Goal: Task Accomplishment & Management: Complete application form

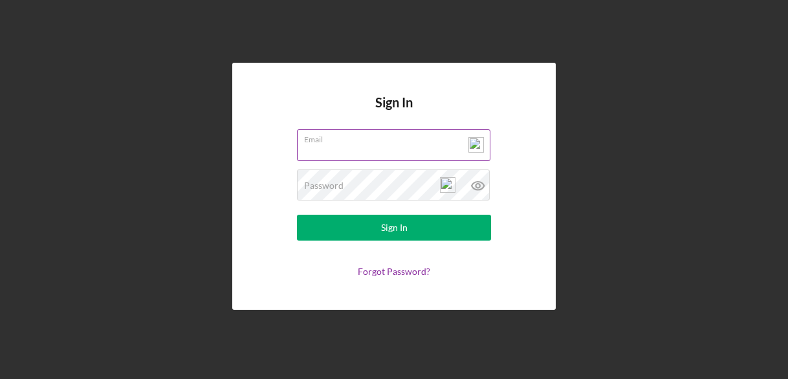
click at [311, 152] on input "Email" at bounding box center [393, 144] width 193 height 31
type input "[EMAIL_ADDRESS][DOMAIN_NAME]"
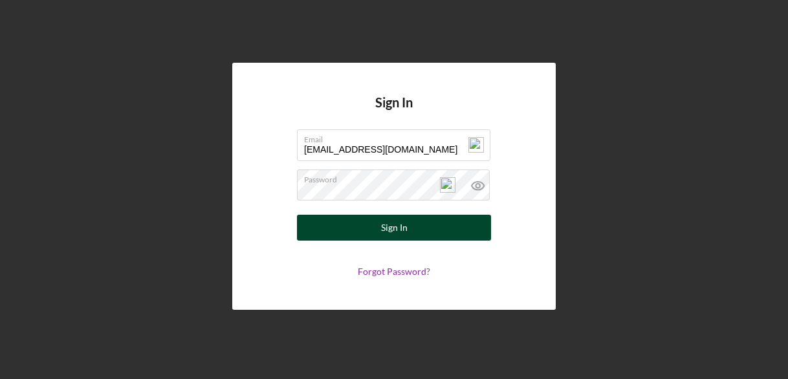
click at [366, 230] on button "Sign In" at bounding box center [394, 228] width 194 height 26
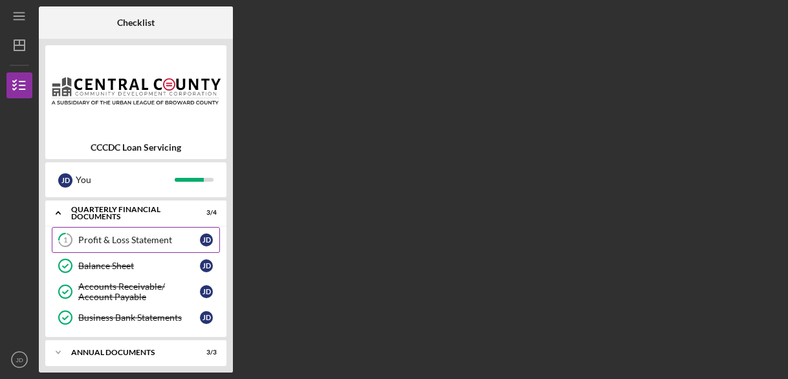
click at [138, 239] on div "Profit & Loss Statement" at bounding box center [139, 240] width 122 height 10
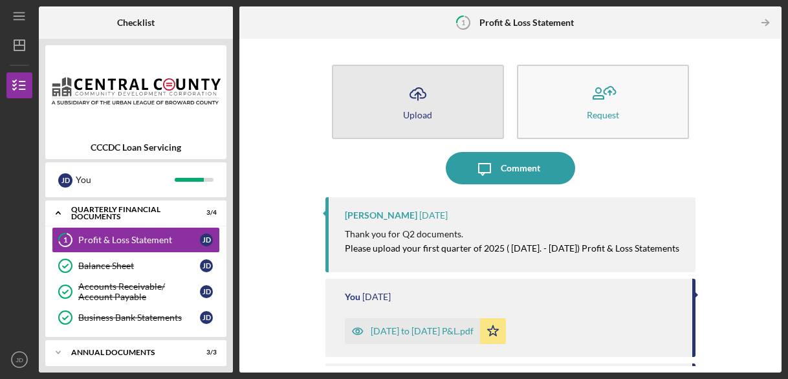
click at [417, 118] on div "Upload" at bounding box center [417, 115] width 29 height 10
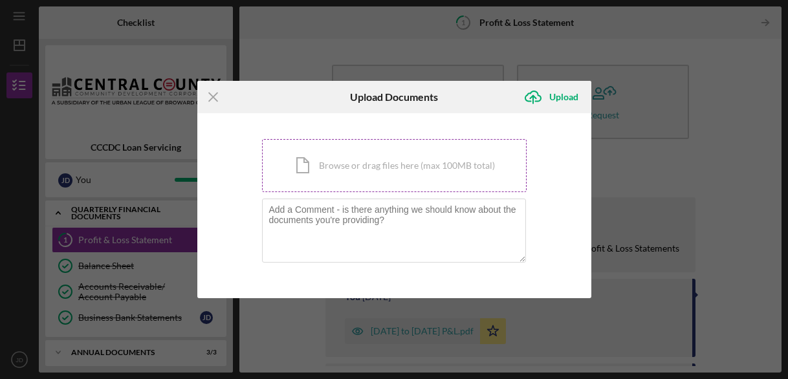
click at [386, 173] on div "Icon/Document Browse or drag files here (max 100MB total) Tap to choose files o…" at bounding box center [394, 165] width 265 height 53
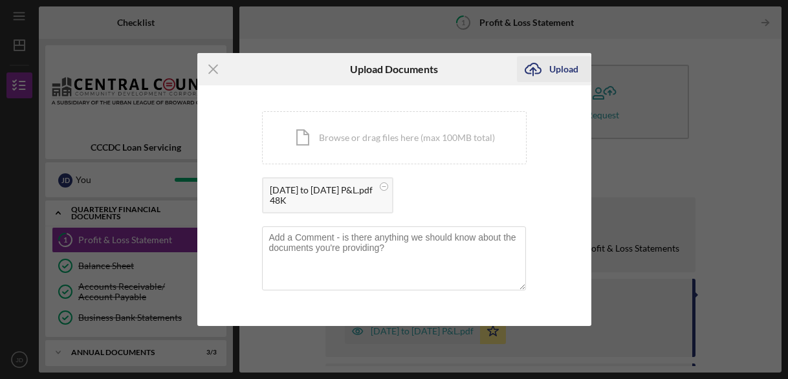
click at [554, 72] on div "Upload" at bounding box center [563, 69] width 29 height 26
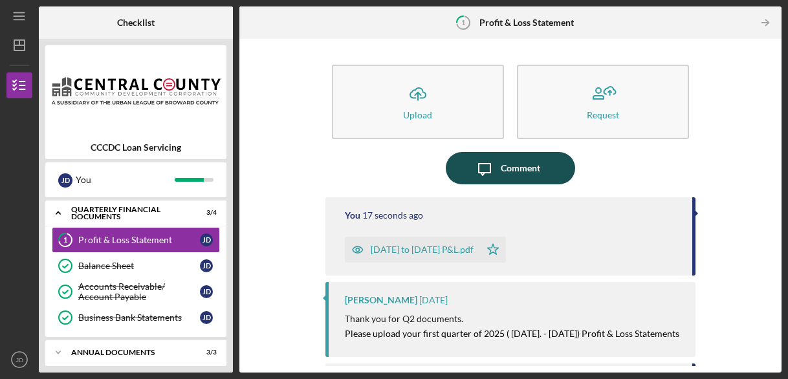
click at [501, 166] on div "Comment" at bounding box center [520, 168] width 39 height 32
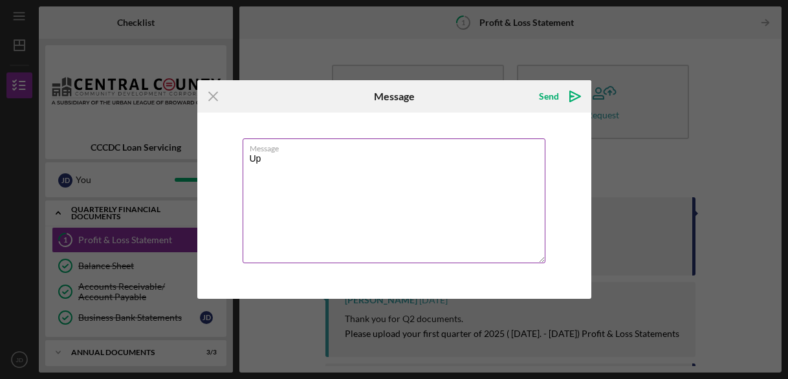
type textarea "U"
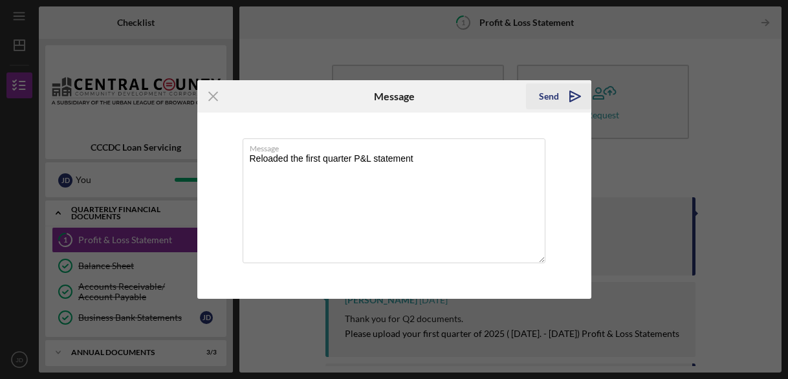
type textarea "Reloaded the first quarter P&L statement"
click at [547, 98] on div "Send" at bounding box center [549, 96] width 20 height 26
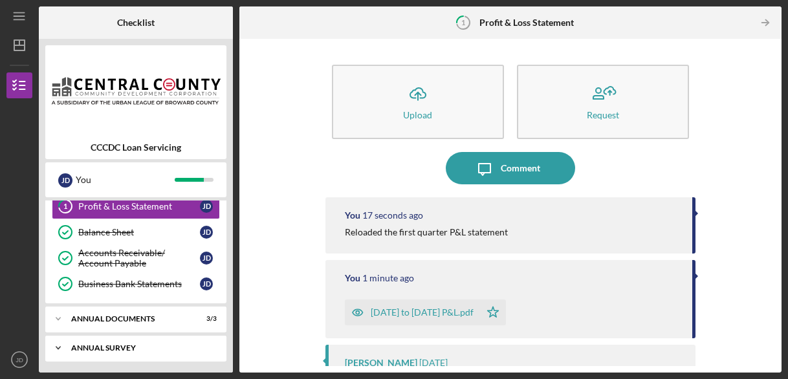
click at [109, 344] on div "Annual Survey" at bounding box center [140, 348] width 139 height 8
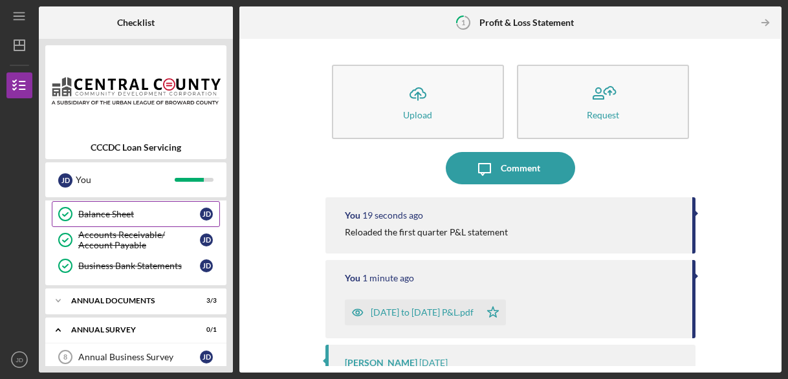
scroll to position [66, 0]
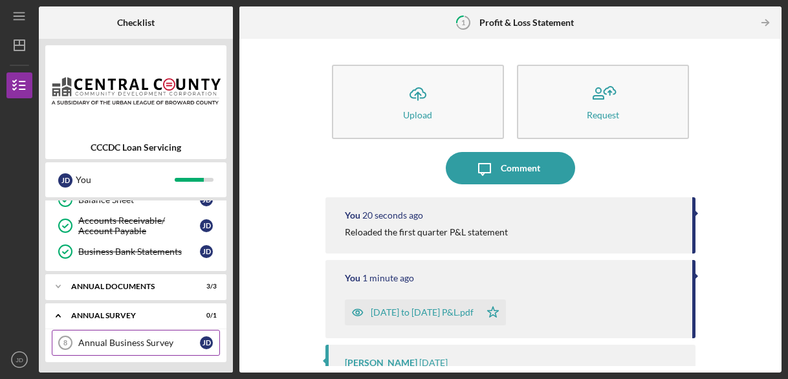
click at [152, 342] on div "Annual Business Survey" at bounding box center [139, 343] width 122 height 10
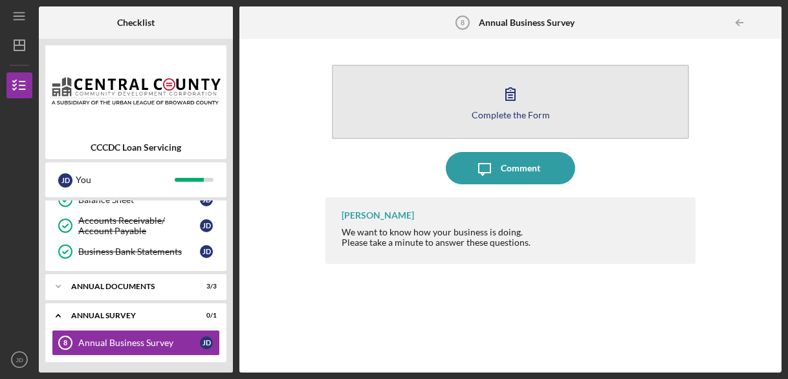
click at [510, 105] on icon "button" at bounding box center [510, 94] width 32 height 32
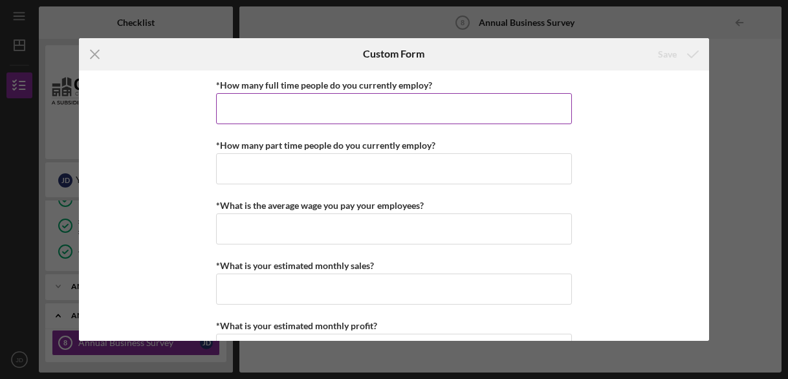
click at [260, 102] on input "*How many full time people do you currently employ?" at bounding box center [394, 108] width 356 height 31
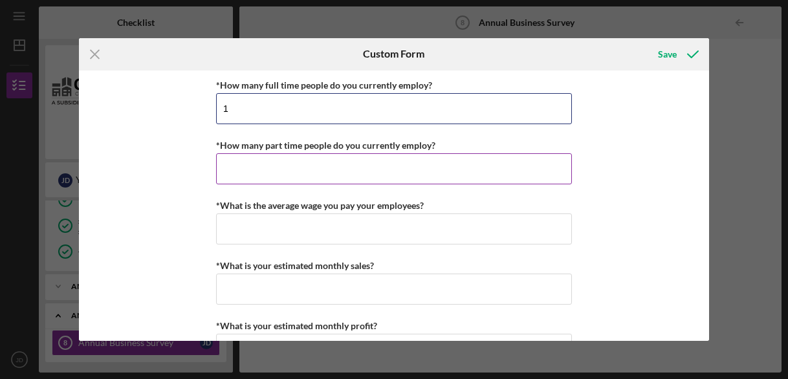
type input "1"
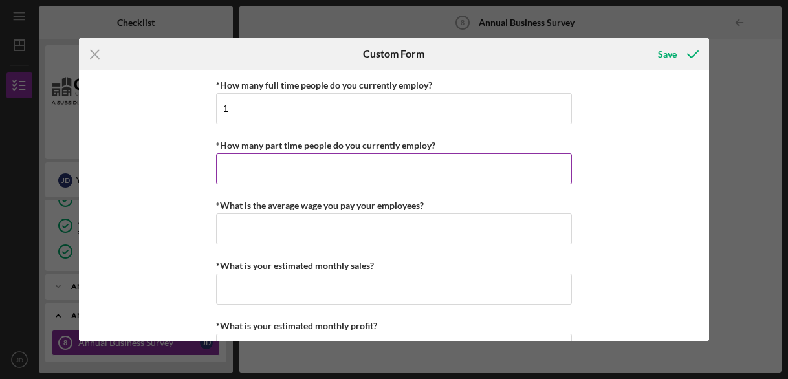
click at [267, 174] on input "*How many part time people do you currently employ?" at bounding box center [394, 168] width 356 height 31
type input "0"
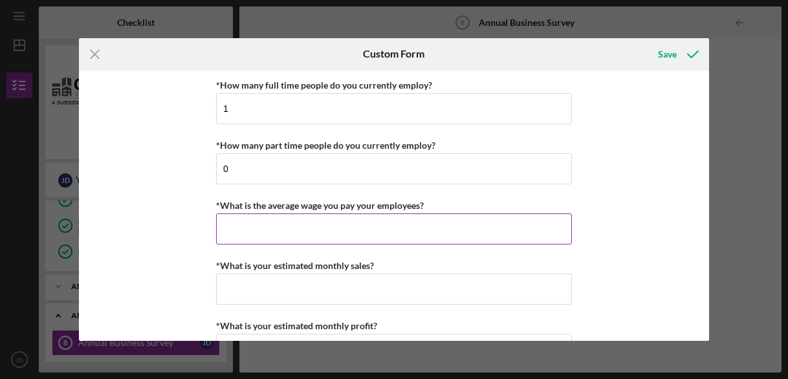
click at [259, 230] on input "*What is the average wage you pay your employees?" at bounding box center [394, 228] width 356 height 31
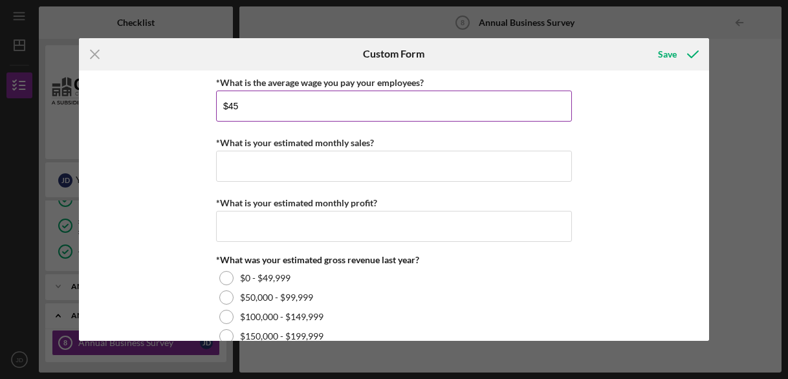
scroll to position [129, 0]
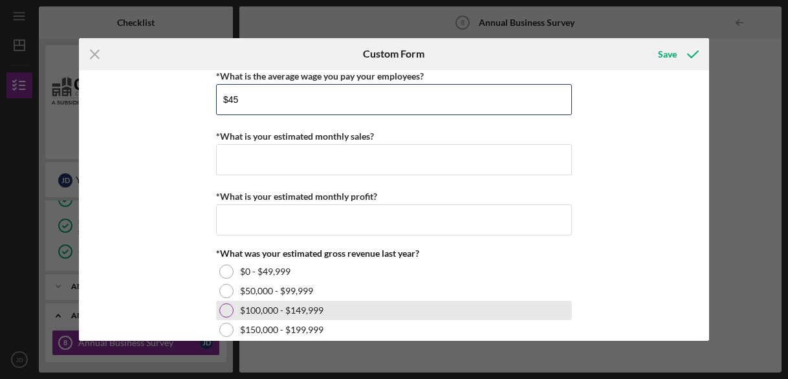
type input "$45"
click at [224, 309] on div at bounding box center [226, 310] width 14 height 14
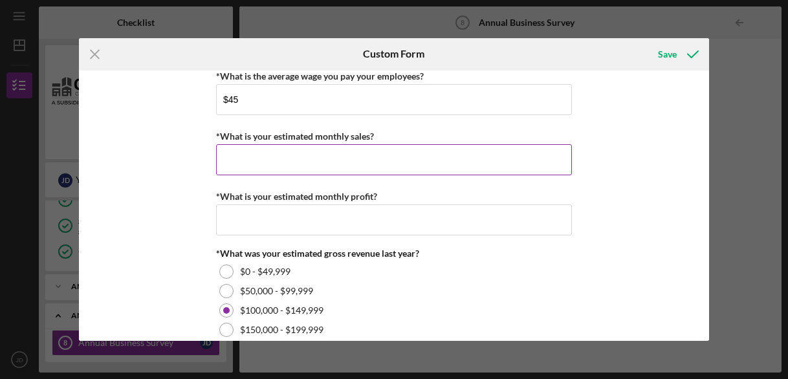
click at [299, 165] on input "*What is your estimated monthly sales?" at bounding box center [394, 159] width 356 height 31
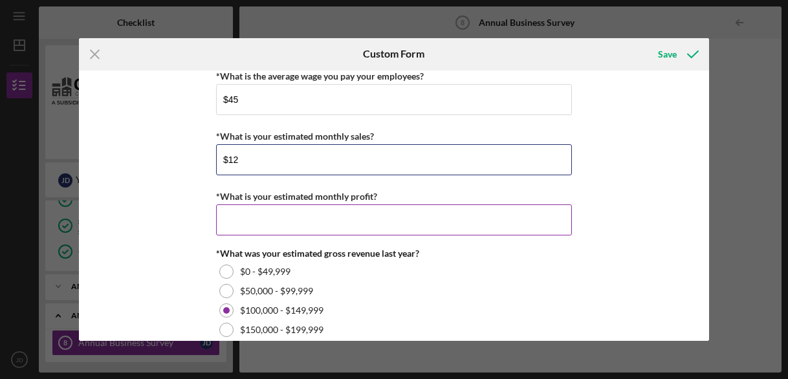
type input "$12"
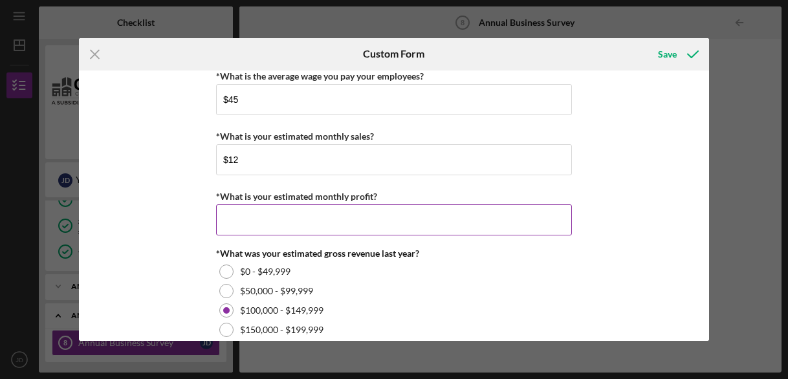
click at [272, 215] on input "*What is your estimated monthly profit?" at bounding box center [394, 219] width 356 height 31
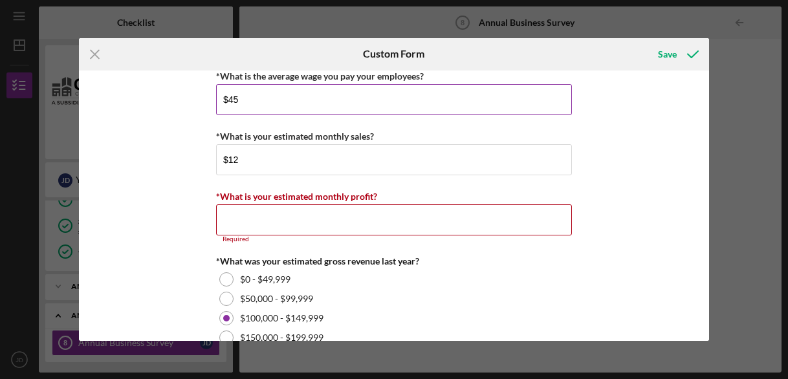
drag, startPoint x: 241, startPoint y: 95, endPoint x: 272, endPoint y: 107, distance: 33.2
click at [241, 95] on input "$45" at bounding box center [394, 99] width 356 height 31
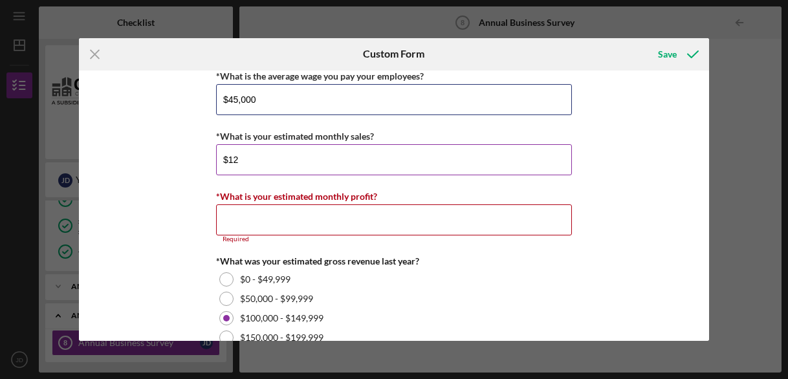
type input "$45,000"
click at [244, 156] on input "$12" at bounding box center [394, 159] width 356 height 31
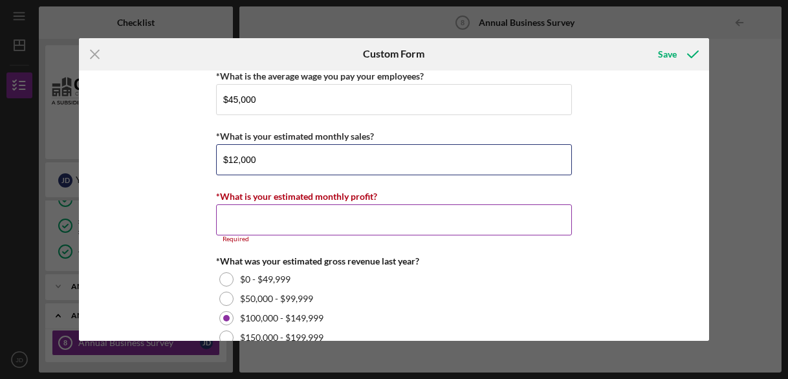
type input "$12,000"
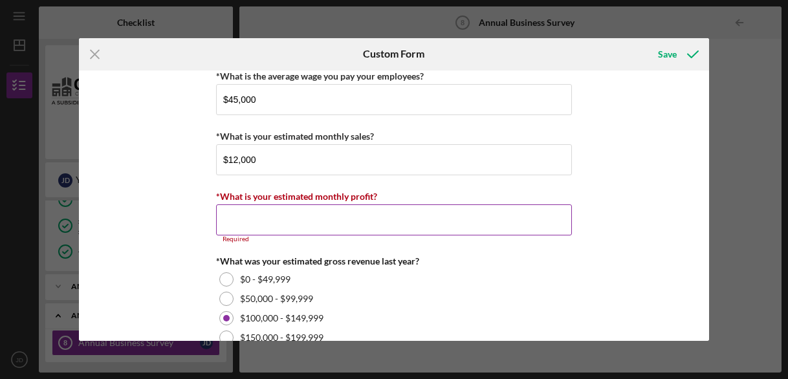
click at [252, 218] on input "*What is your estimated monthly profit?" at bounding box center [394, 219] width 356 height 31
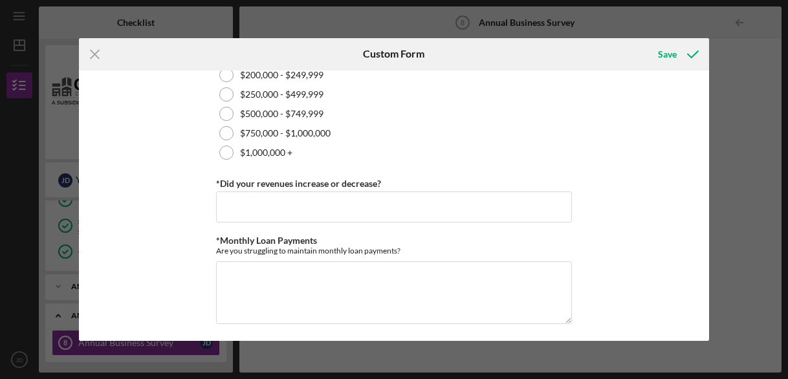
scroll to position [404, 0]
type input "$4,000"
click at [269, 204] on input "*Did your revenues increase or decrease?" at bounding box center [394, 206] width 356 height 31
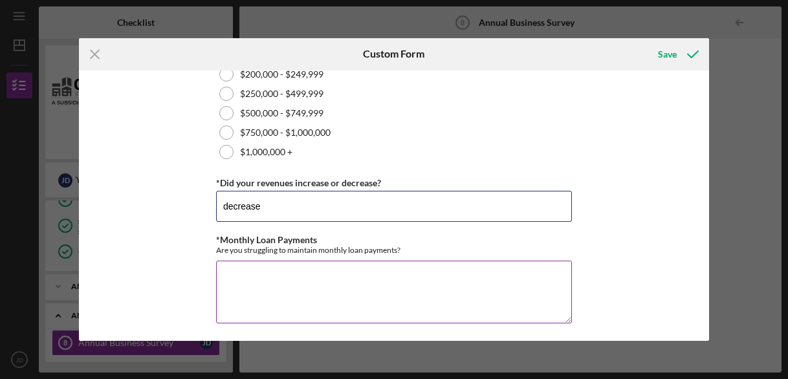
type input "decrease"
click at [250, 276] on textarea "*Monthly Loan Payments" at bounding box center [394, 292] width 356 height 62
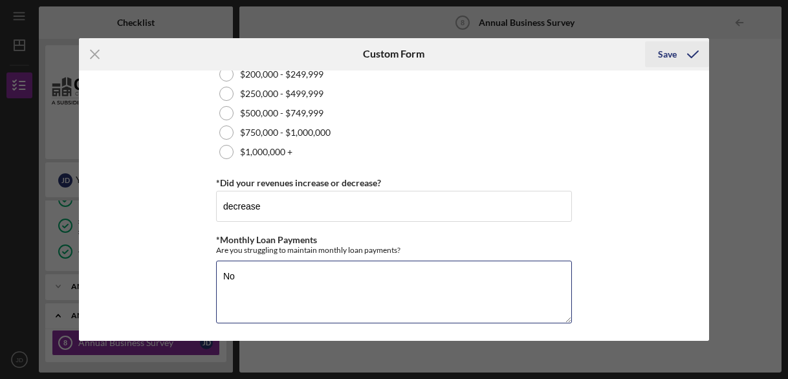
type textarea "No"
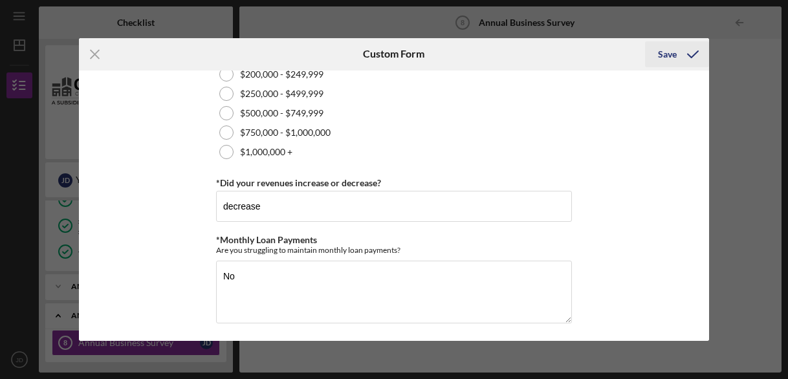
click at [675, 52] on div "Save" at bounding box center [667, 54] width 19 height 26
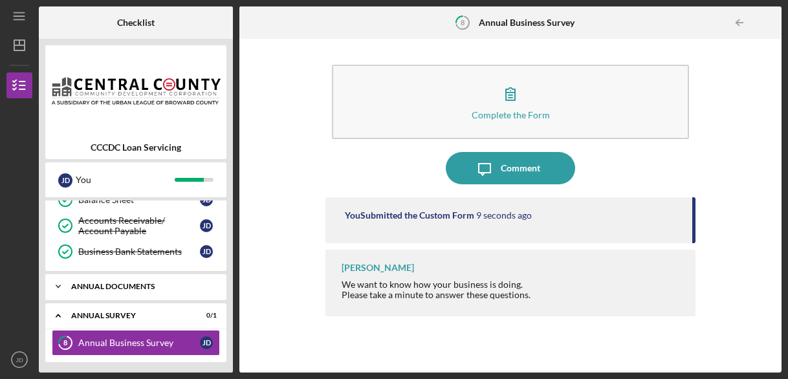
click at [176, 283] on div "Annual Documents" at bounding box center [140, 287] width 139 height 8
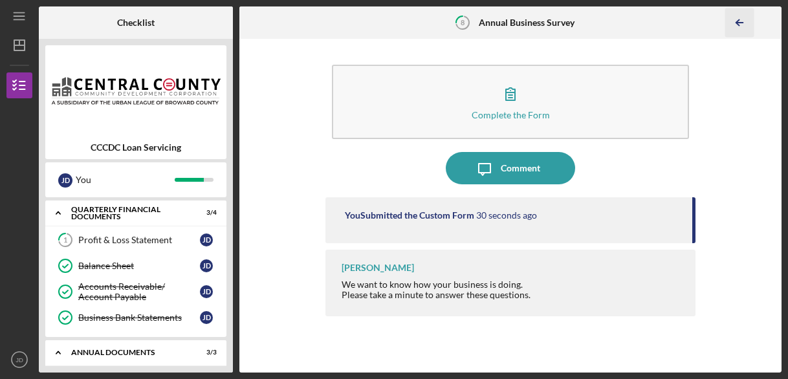
click at [737, 23] on line "button" at bounding box center [739, 23] width 6 height 0
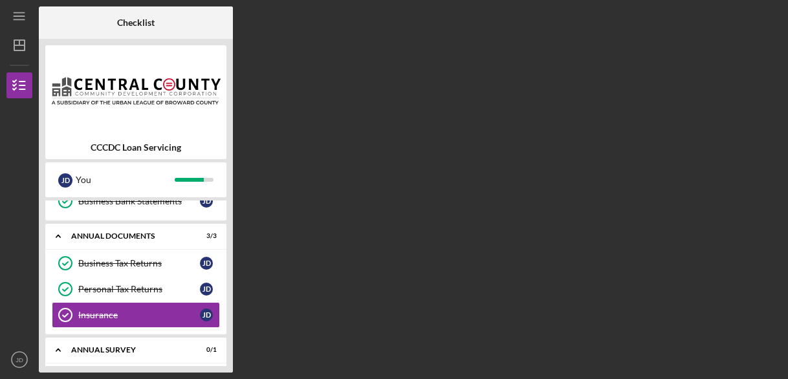
scroll to position [145, 0]
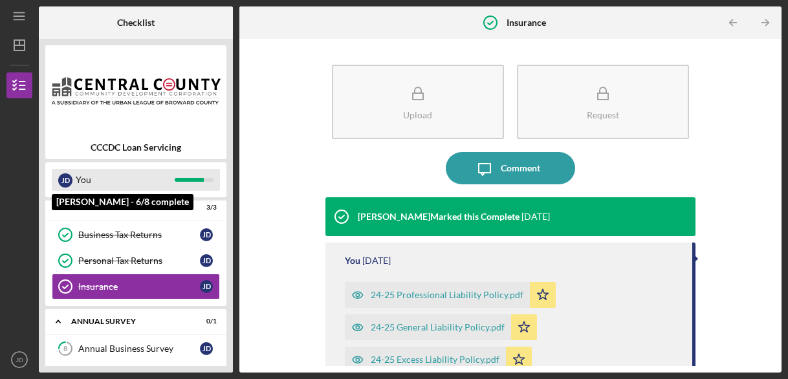
click at [76, 182] on div "You" at bounding box center [125, 180] width 99 height 22
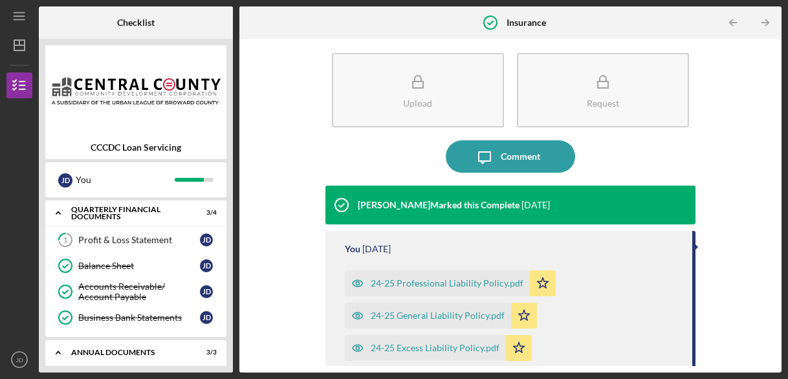
scroll to position [0, 0]
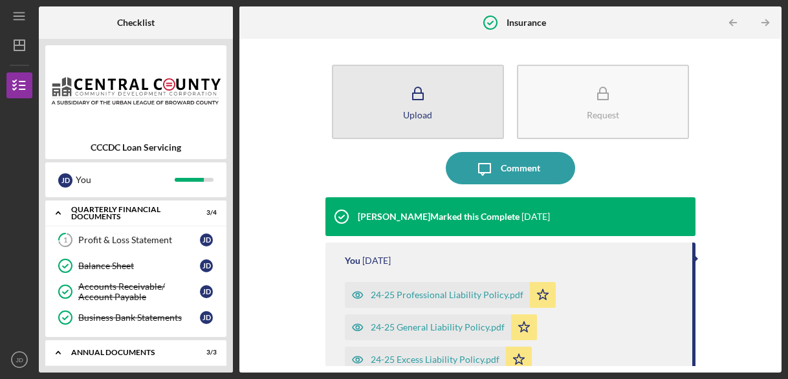
click at [410, 113] on div "Upload" at bounding box center [417, 115] width 29 height 10
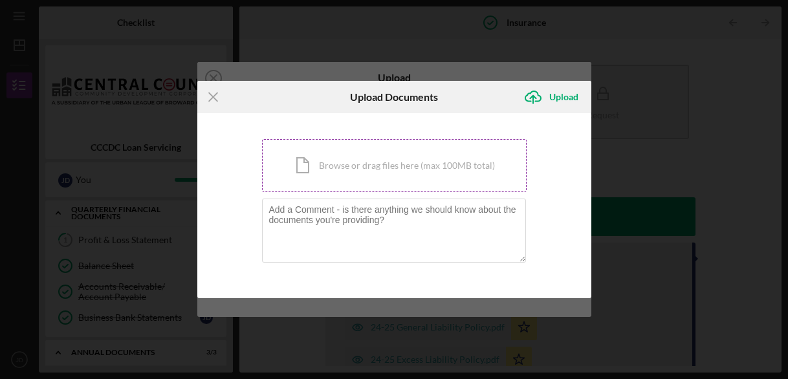
click at [360, 170] on div "Icon/Document Browse or drag files here (max 100MB total) Tap to choose files o…" at bounding box center [394, 165] width 265 height 53
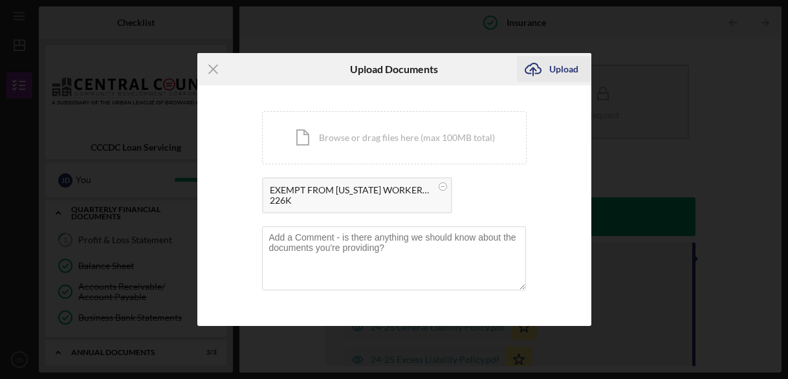
click at [559, 69] on div "Upload" at bounding box center [563, 69] width 29 height 26
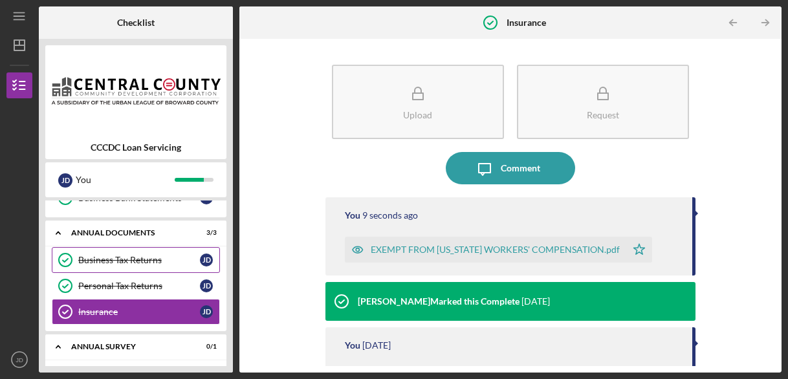
scroll to position [149, 0]
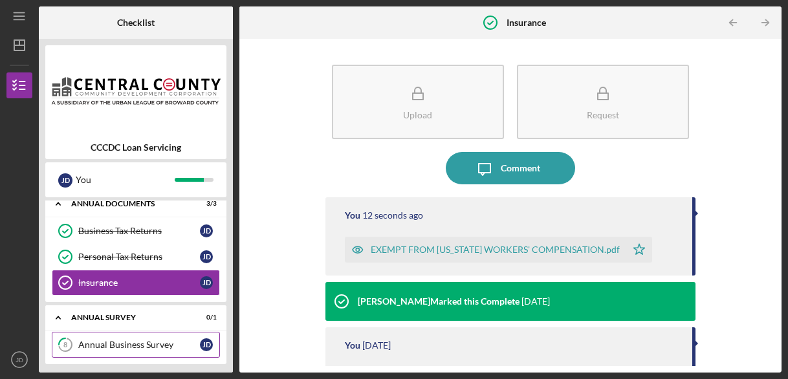
click at [153, 347] on link "8 Annual Business Survey [PERSON_NAME]" at bounding box center [136, 345] width 168 height 26
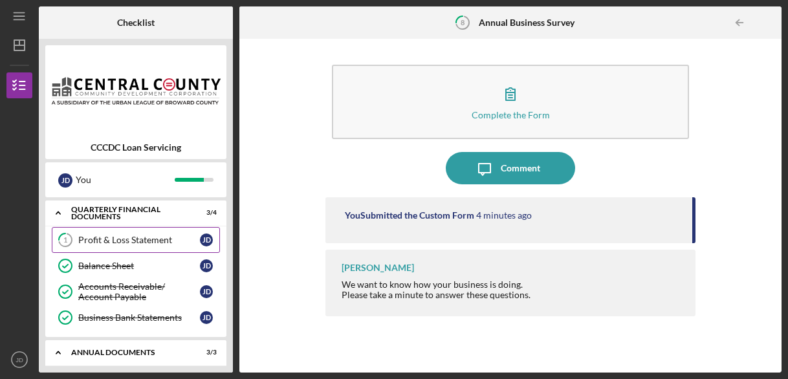
click at [104, 236] on div "Profit & Loss Statement" at bounding box center [139, 240] width 122 height 10
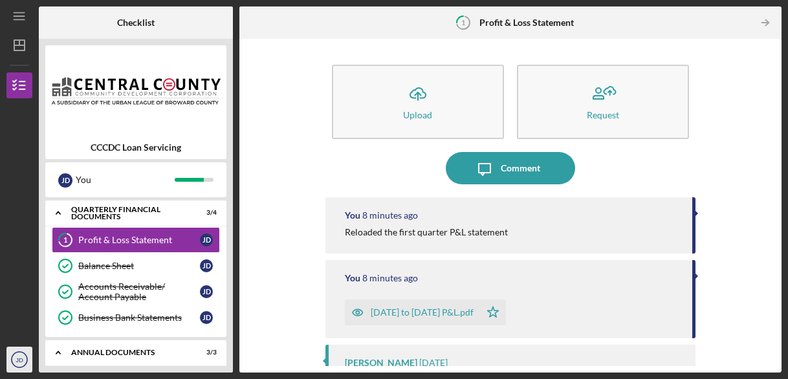
click at [19, 362] on text "JD" at bounding box center [20, 359] width 8 height 7
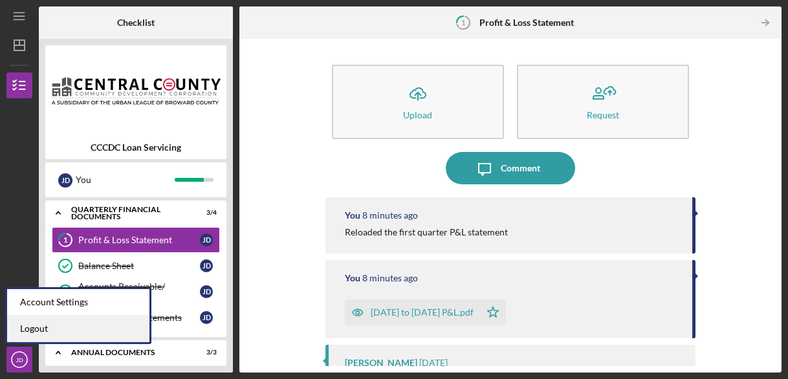
click at [34, 334] on link "Logout" at bounding box center [78, 329] width 142 height 27
